Goal: Transaction & Acquisition: Purchase product/service

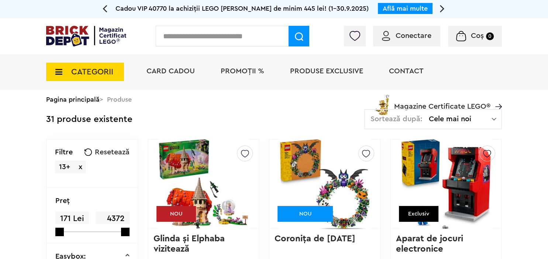
click at [18, 63] on div "CATEGORII Jucării LEGO Card Cadou LEGO Animal Crossing Nou Architecture Nou Art…" at bounding box center [274, 72] width 548 height 36
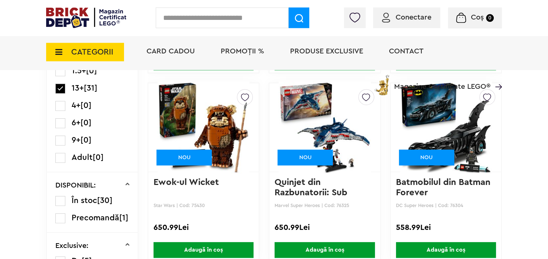
scroll to position [273, 0]
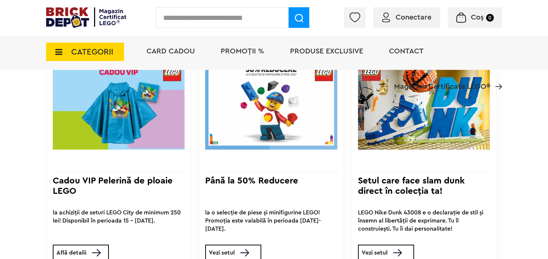
scroll to position [584, 0]
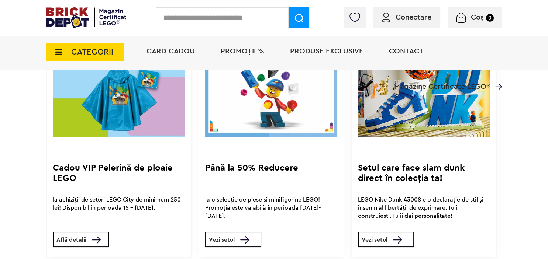
click at [390, 241] on link "Vezi setul" at bounding box center [386, 239] width 56 height 15
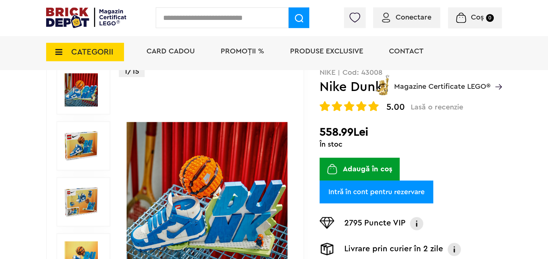
scroll to position [117, 0]
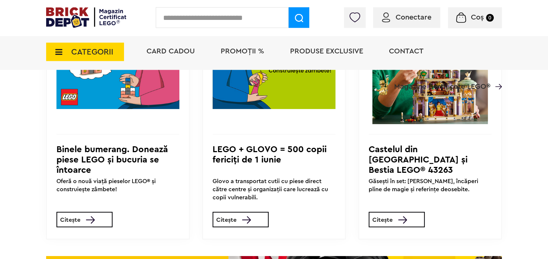
scroll to position [2375, 0]
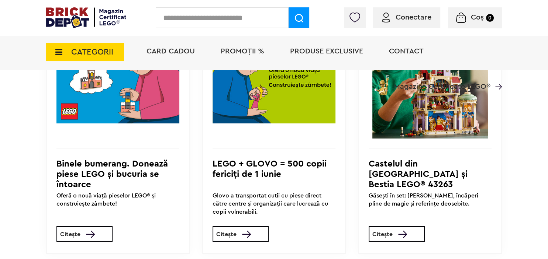
click at [386, 239] on link "Citește" at bounding box center [396, 233] width 56 height 15
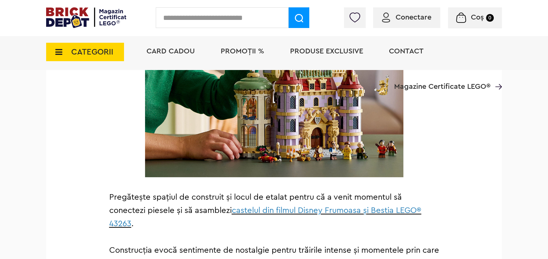
scroll to position [740, 0]
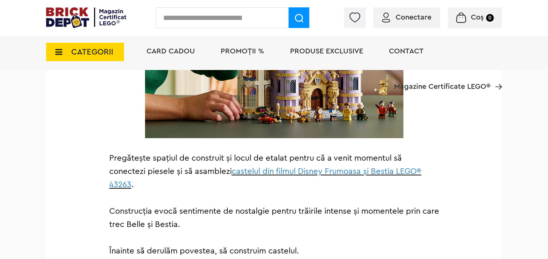
click at [387, 168] on span "castelul din filmul Disney Frumoasa și Bestia LEGO® 43263" at bounding box center [265, 177] width 312 height 21
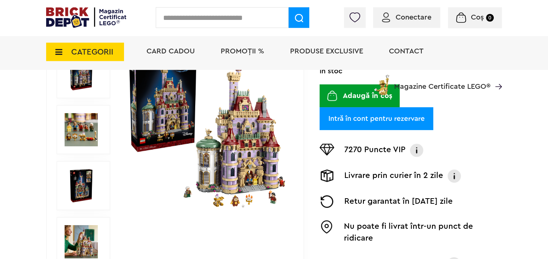
scroll to position [156, 0]
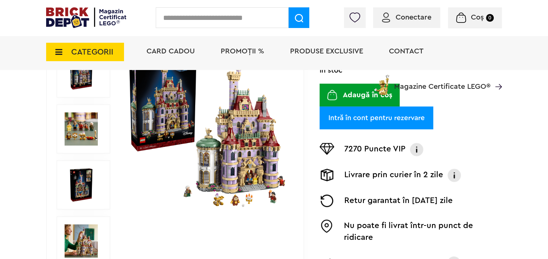
click at [221, 156] on img at bounding box center [206, 129] width 161 height 161
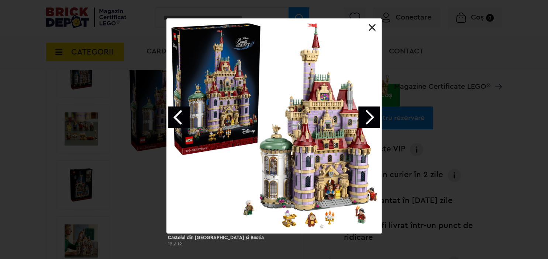
click at [373, 26] on link at bounding box center [371, 27] width 7 height 7
